Goal: Information Seeking & Learning: Learn about a topic

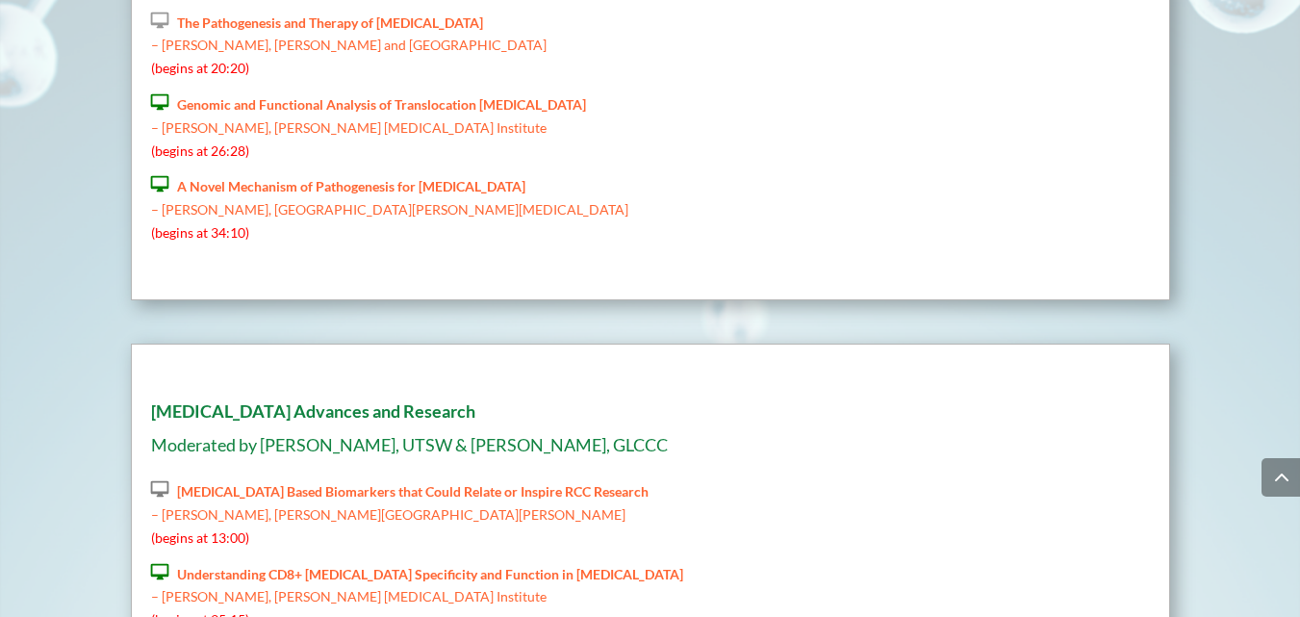
scroll to position [2777, 0]
click at [269, 479] on p " Immunotherapy Based Biomarkers that Could Relate or Inspire RCC Research – Ja…" at bounding box center [431, 520] width 561 height 82
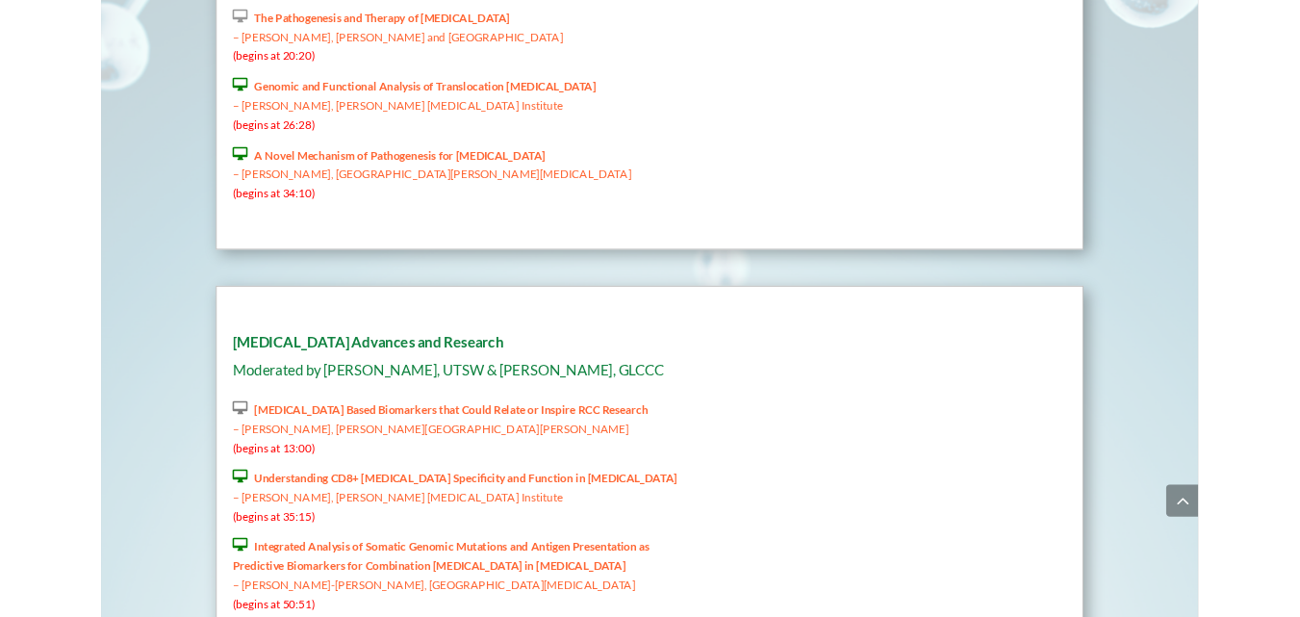
scroll to position [2777, 0]
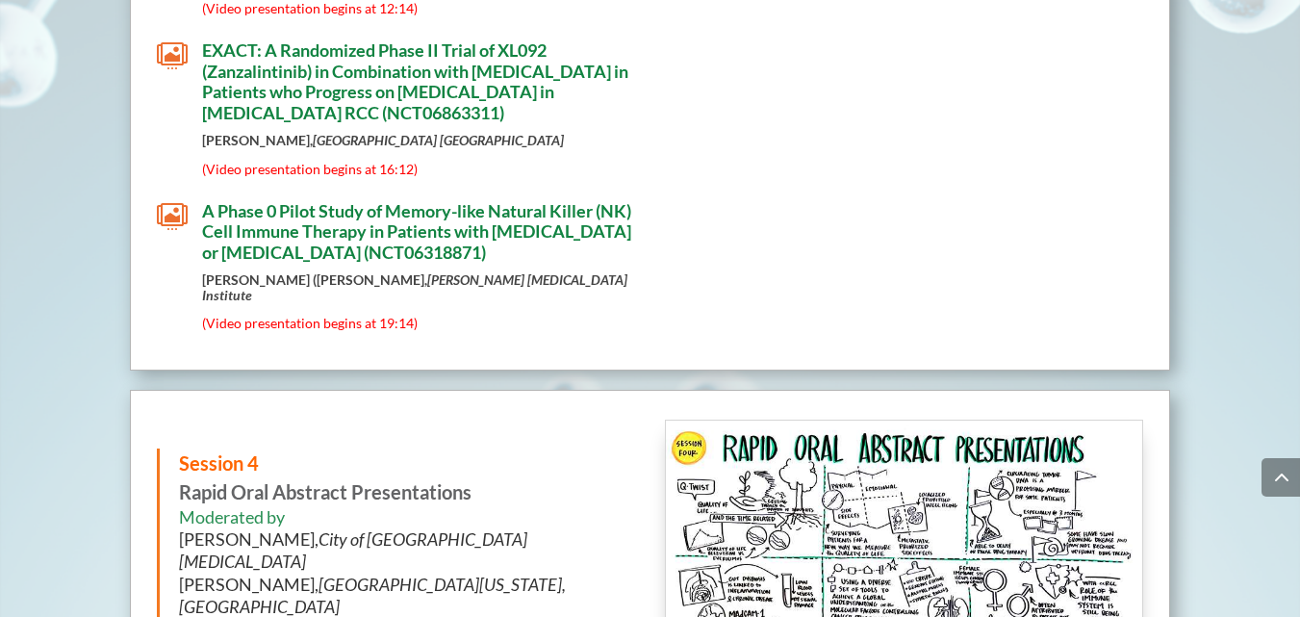
scroll to position [5613, 0]
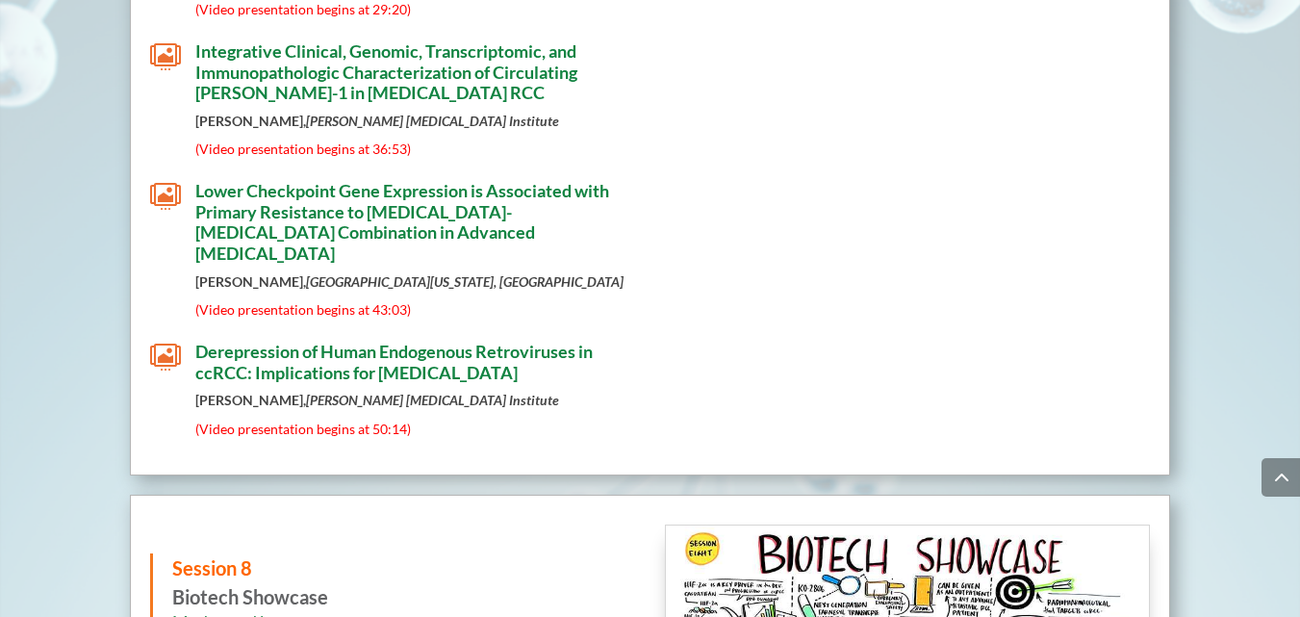
scroll to position [9995, 0]
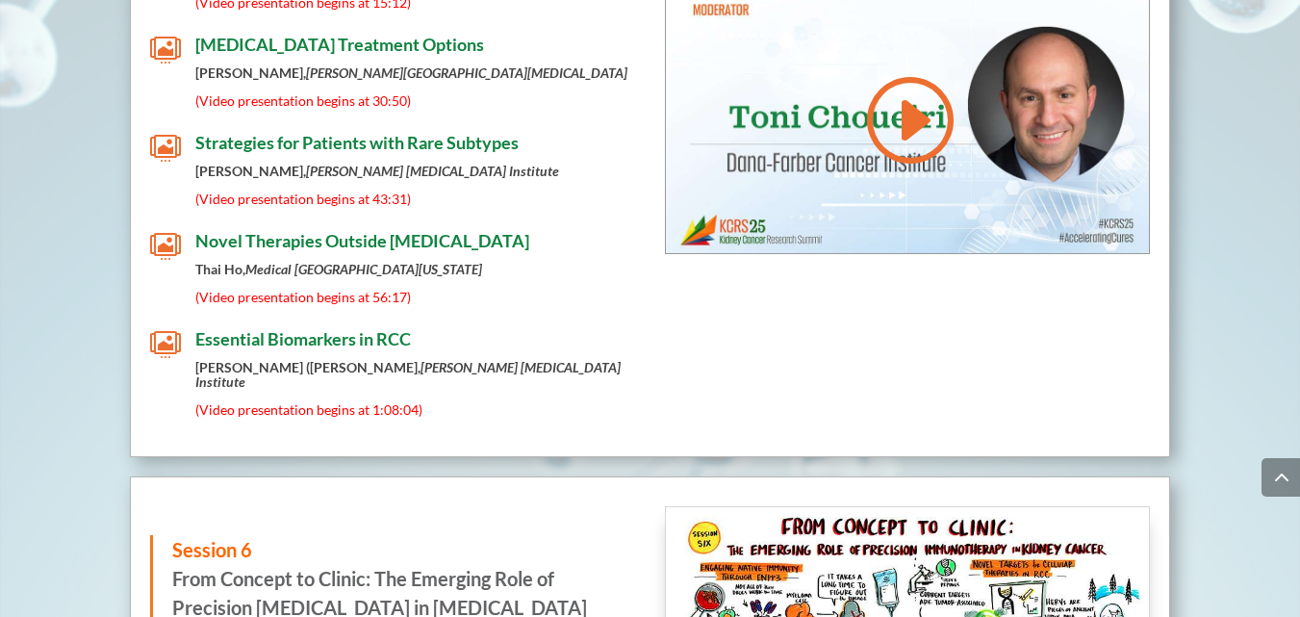
scroll to position [8003, 0]
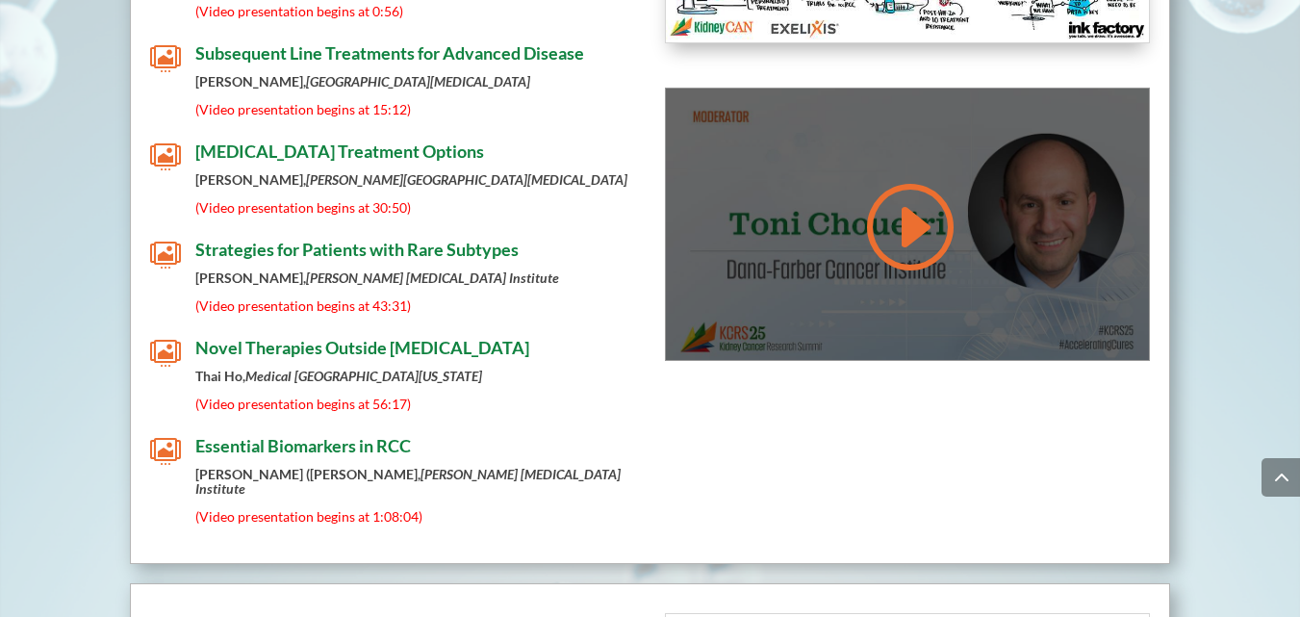
click at [878, 178] on link at bounding box center [907, 226] width 92 height 97
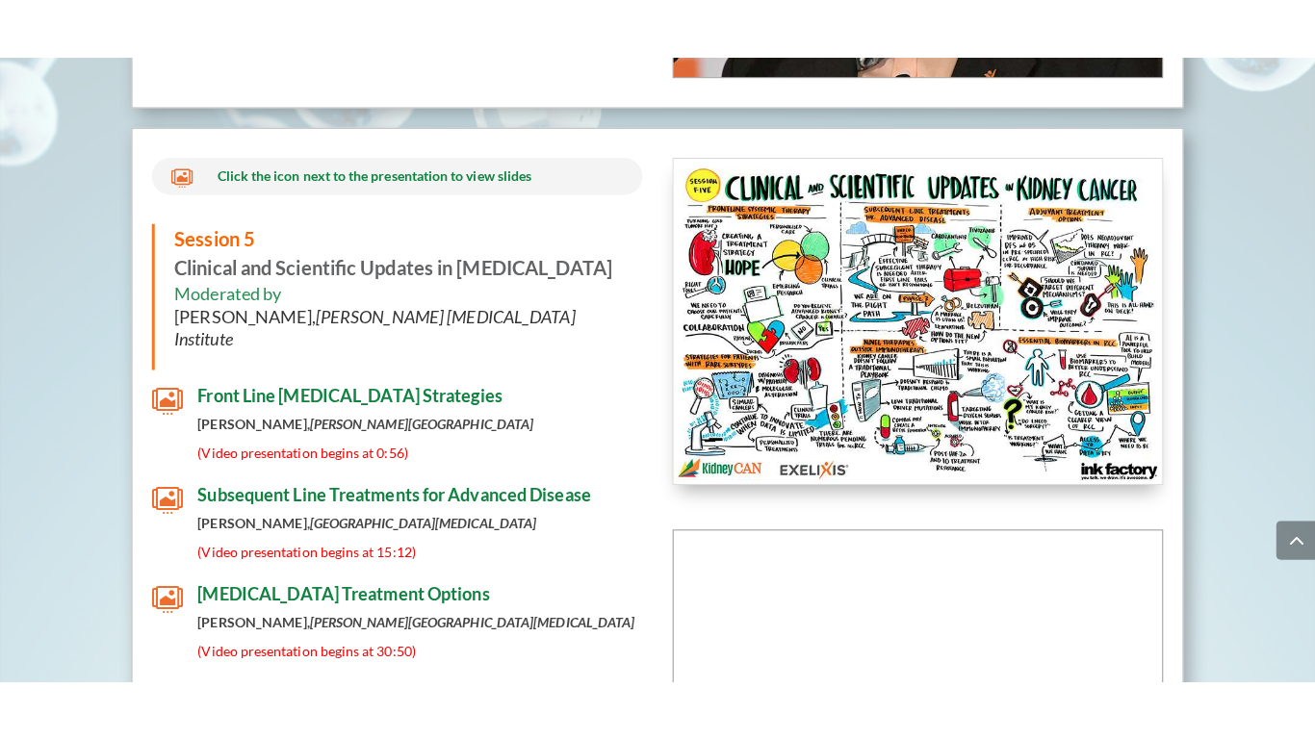
scroll to position [7625, 0]
